Goal: Complete application form

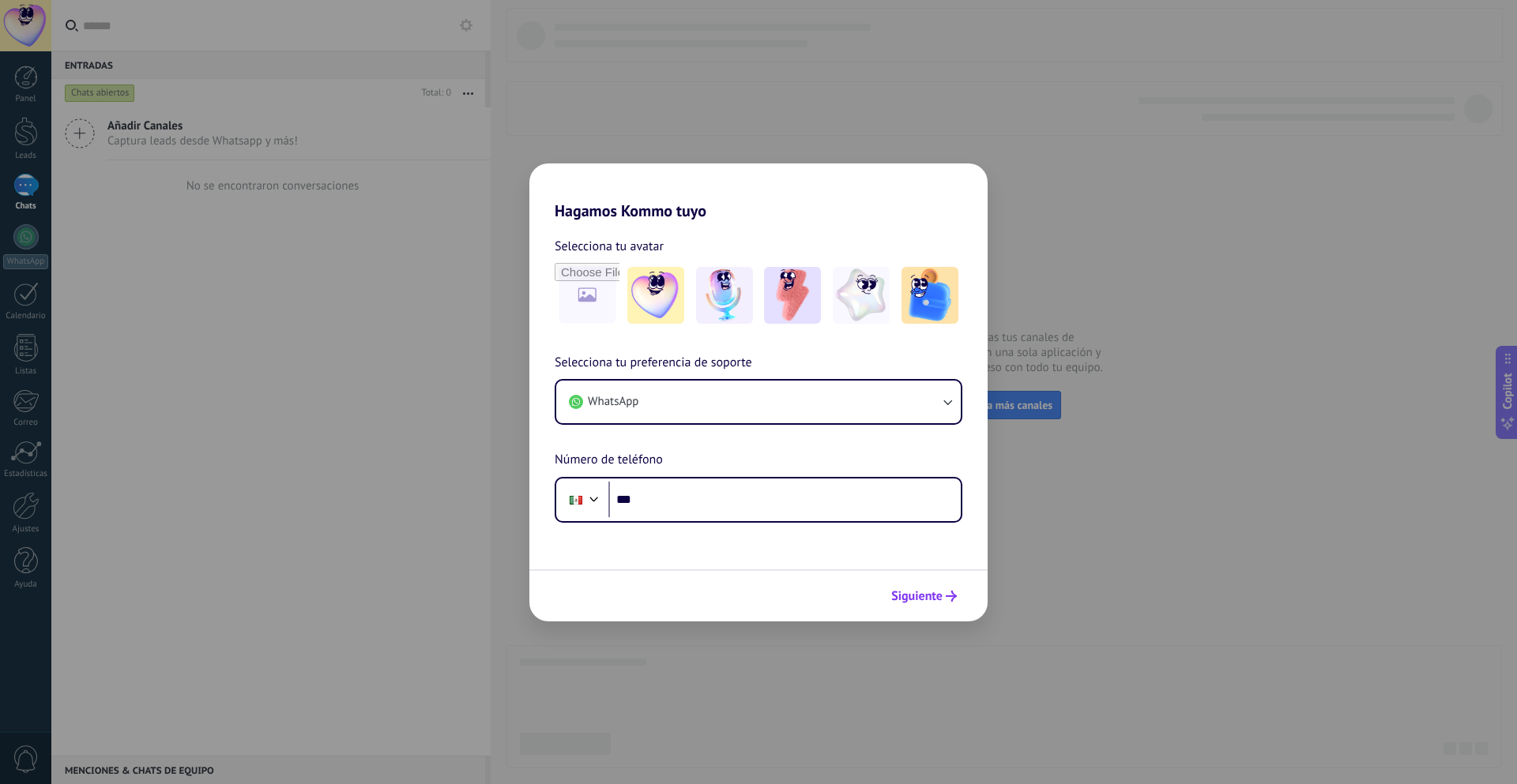
click at [929, 591] on span "Siguiente" at bounding box center [917, 596] width 51 height 11
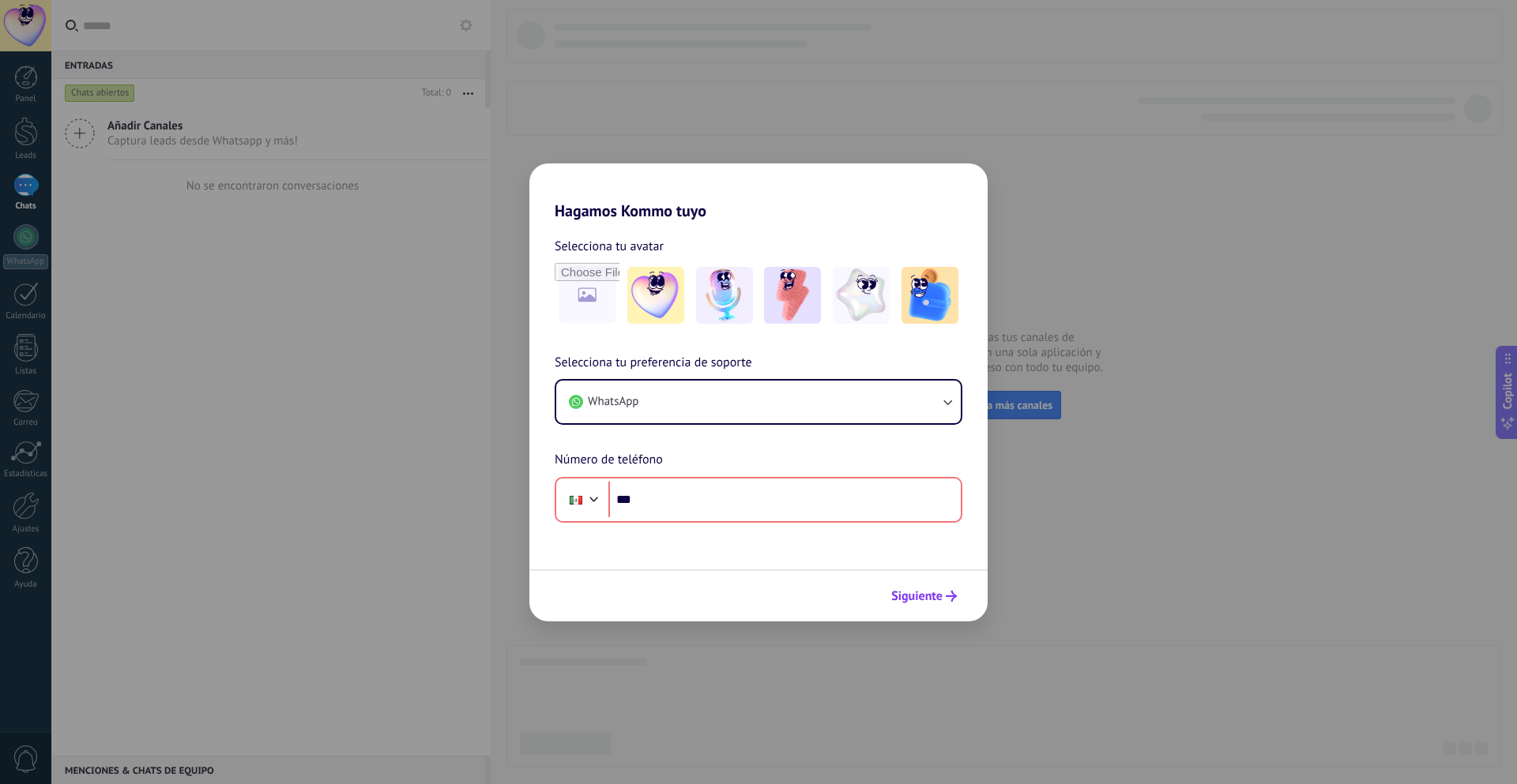
click at [929, 591] on span "Siguiente" at bounding box center [917, 596] width 51 height 11
click at [910, 301] on img at bounding box center [929, 296] width 57 height 57
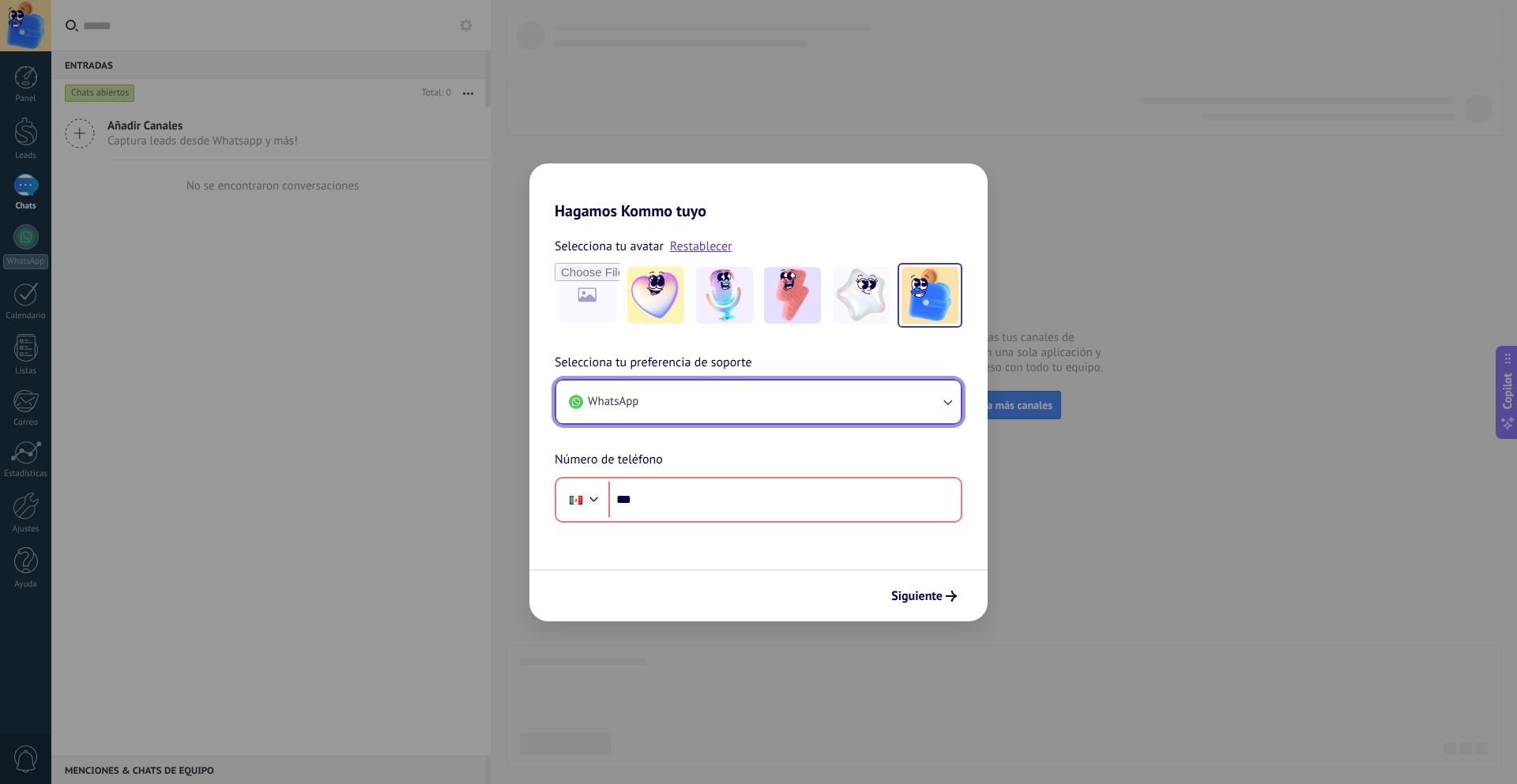
click at [776, 403] on button "WhatsApp" at bounding box center [758, 402] width 404 height 43
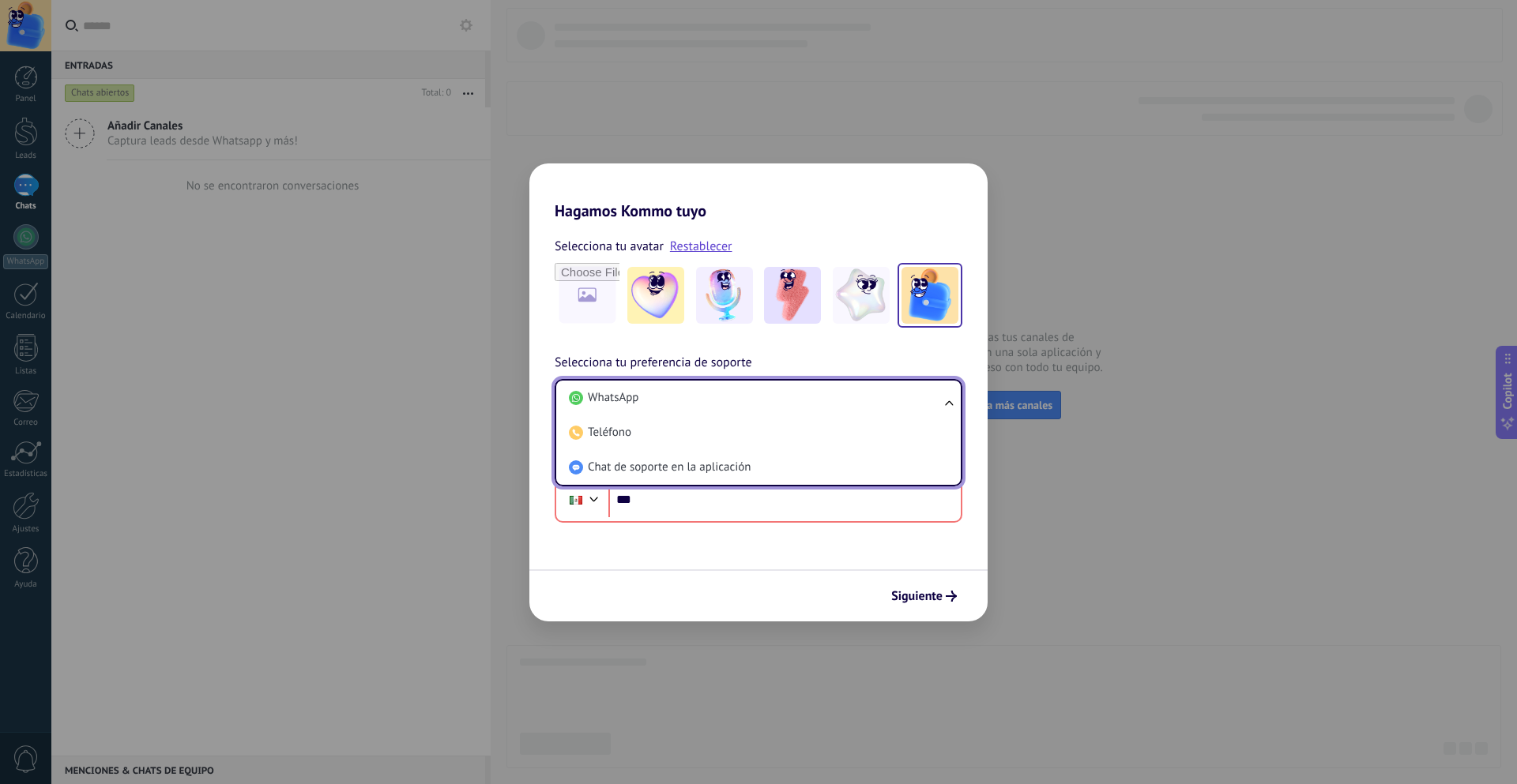
click at [1031, 545] on div "Hagamos Kommo tuyo Selecciona tu avatar Restablecer Selecciona tu preferencia d…" at bounding box center [758, 392] width 1517 height 784
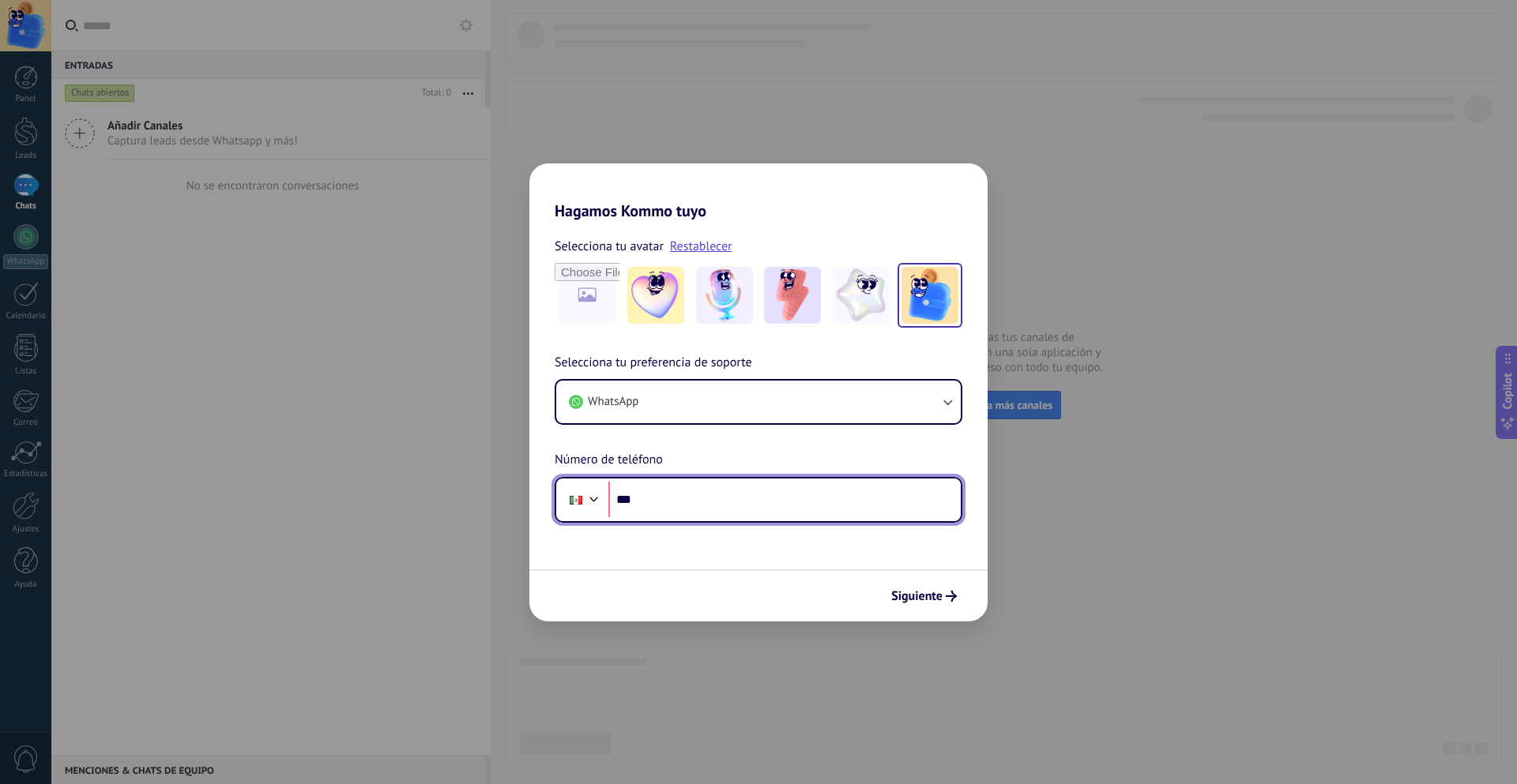
click at [838, 490] on input "***" at bounding box center [784, 500] width 353 height 36
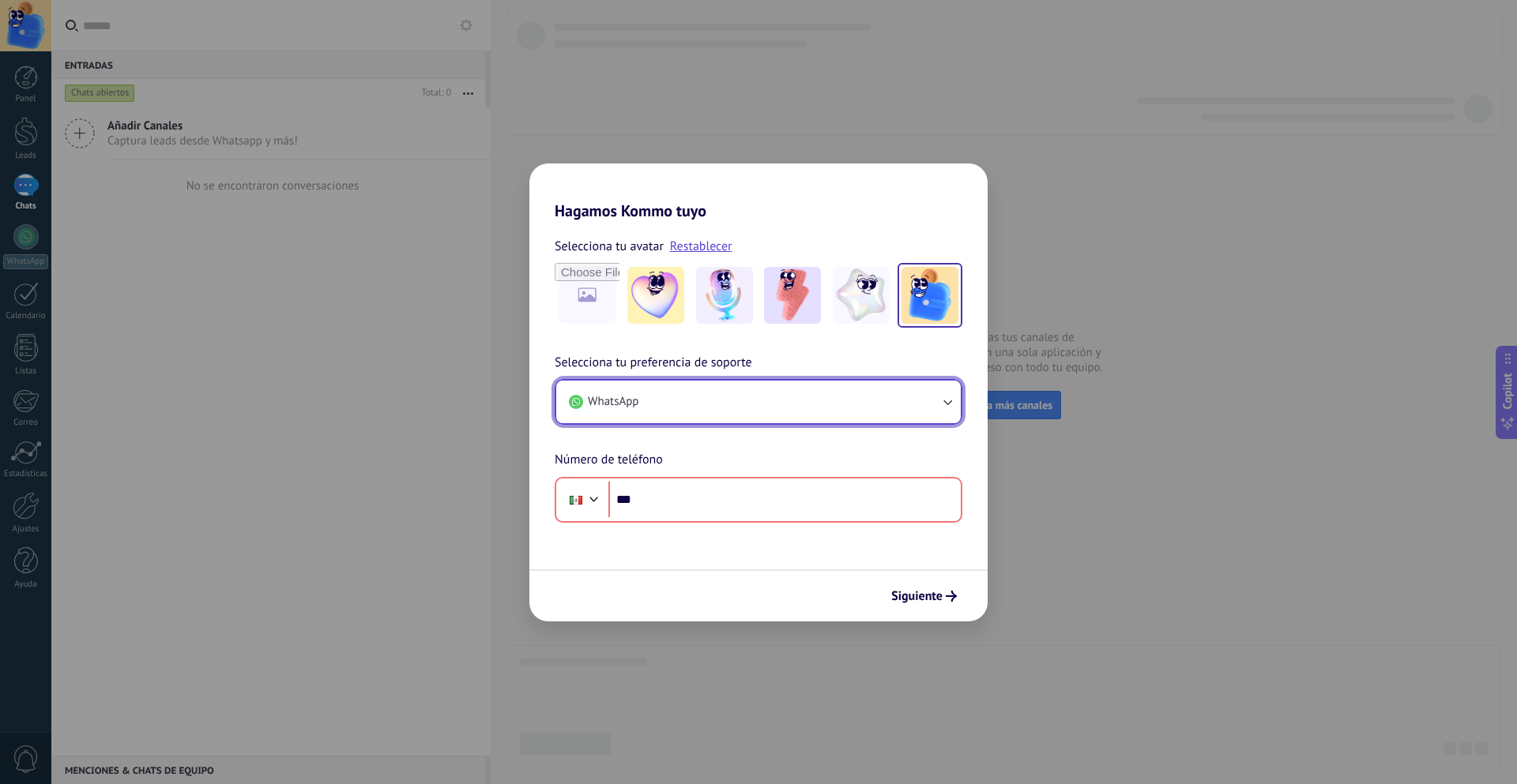
click at [942, 402] on icon "button" at bounding box center [947, 401] width 15 height 15
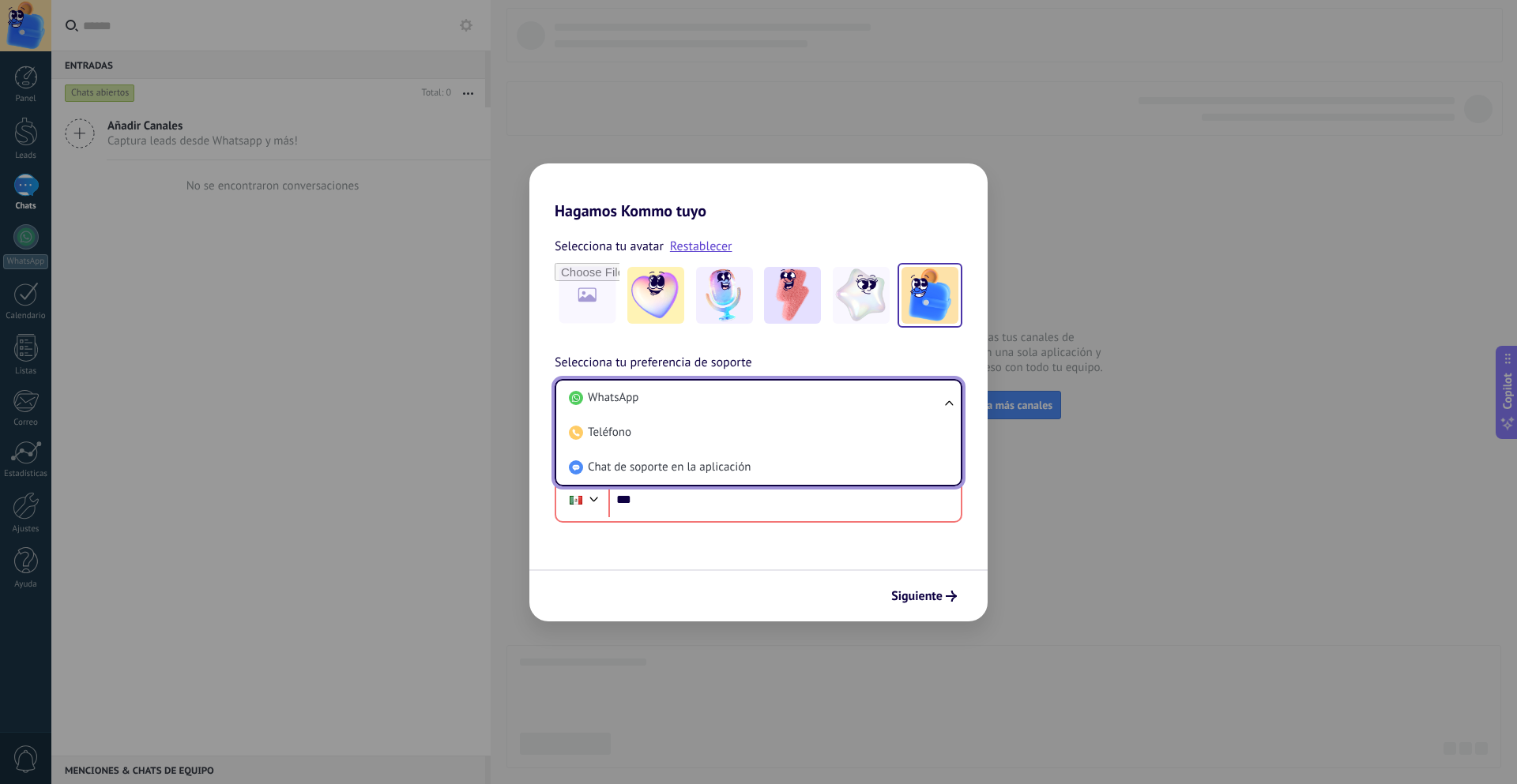
click at [1083, 513] on div "Hagamos Kommo tuyo Selecciona tu avatar Restablecer Selecciona tu preferencia d…" at bounding box center [758, 392] width 1517 height 784
